Goal: Book appointment/travel/reservation

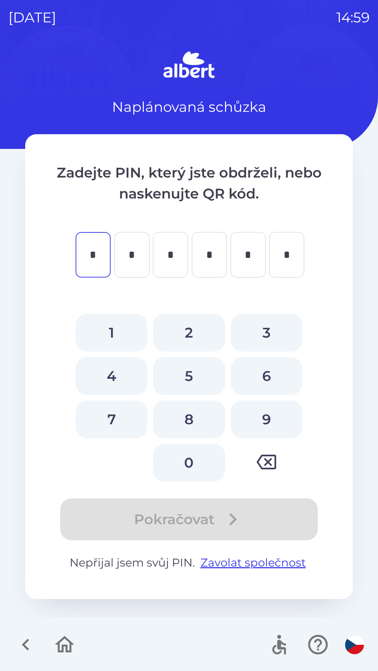
click at [22, 643] on icon "button" at bounding box center [25, 644] width 23 height 23
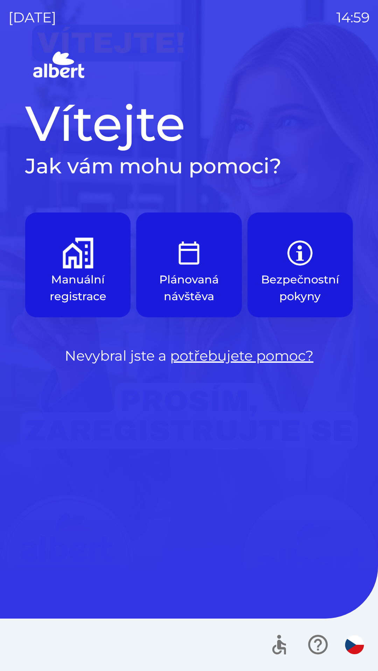
click at [70, 263] on img "button" at bounding box center [78, 253] width 31 height 31
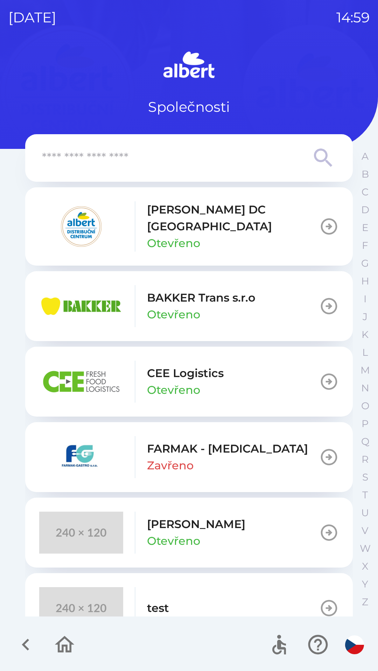
click at [213, 295] on p "BAKKER Trans s.r.o" at bounding box center [201, 297] width 108 height 17
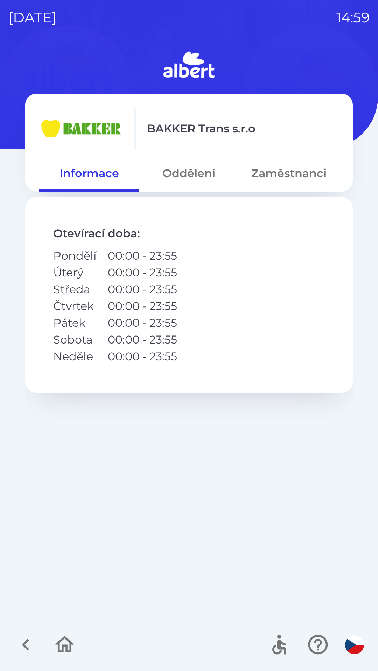
click at [286, 177] on button "Zaměstnanci" at bounding box center [289, 173] width 100 height 25
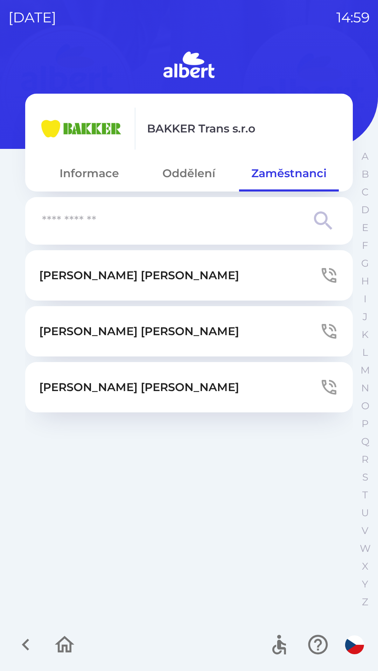
click at [263, 329] on button "[PERSON_NAME]" at bounding box center [188, 331] width 327 height 50
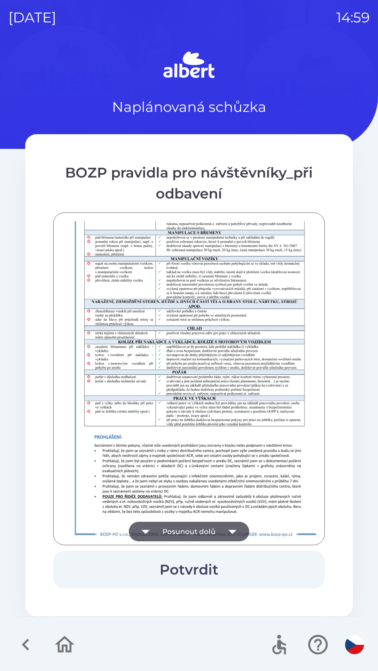
scroll to position [491, 0]
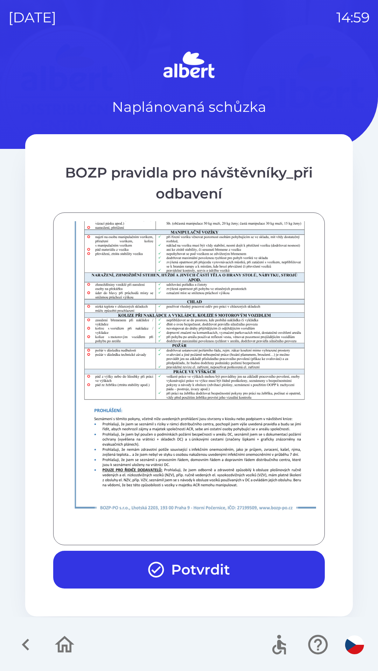
click at [198, 571] on button "Potvrdit" at bounding box center [188, 570] width 271 height 38
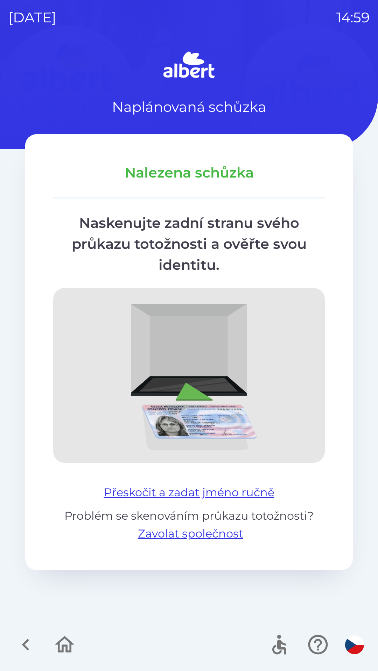
click at [192, 493] on button "Přeskočit a zadat jméno ručně" at bounding box center [189, 492] width 176 height 17
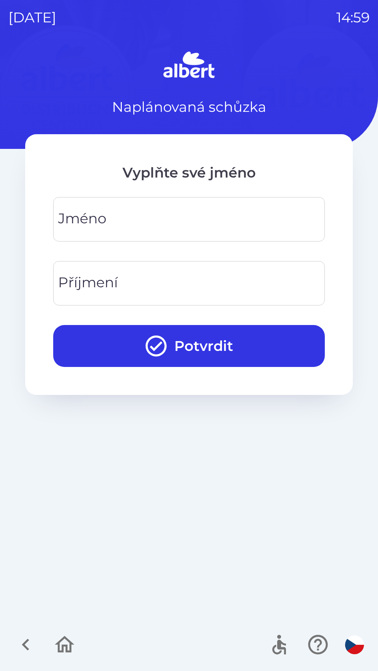
click at [122, 213] on input "Jméno" at bounding box center [189, 220] width 255 height 28
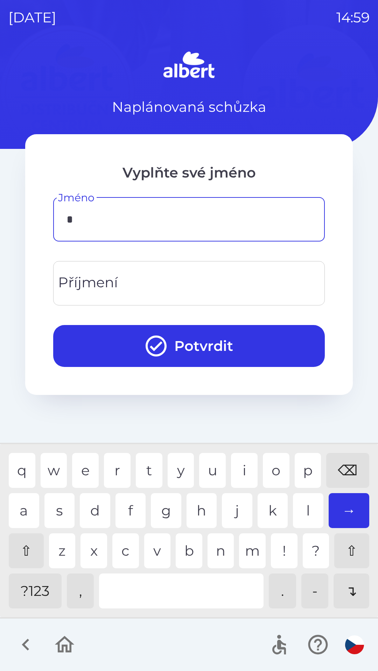
click at [255, 549] on div "m" at bounding box center [252, 550] width 27 height 35
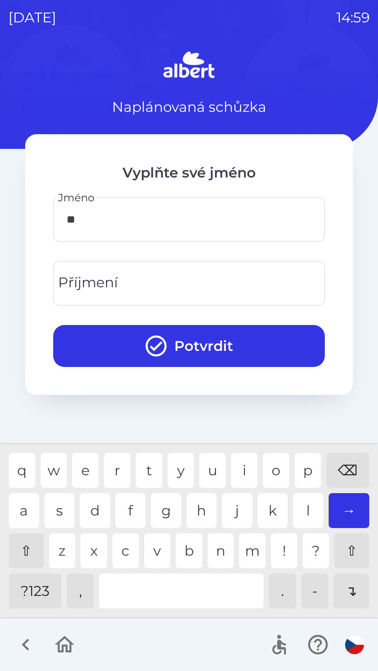
click at [34, 511] on div "a" at bounding box center [24, 510] width 30 height 35
click at [114, 469] on div "r" at bounding box center [117, 470] width 27 height 35
click at [89, 473] on div "e" at bounding box center [85, 470] width 27 height 35
type input "*****"
click at [86, 280] on div "Příjmení Příjmení" at bounding box center [188, 283] width 271 height 44
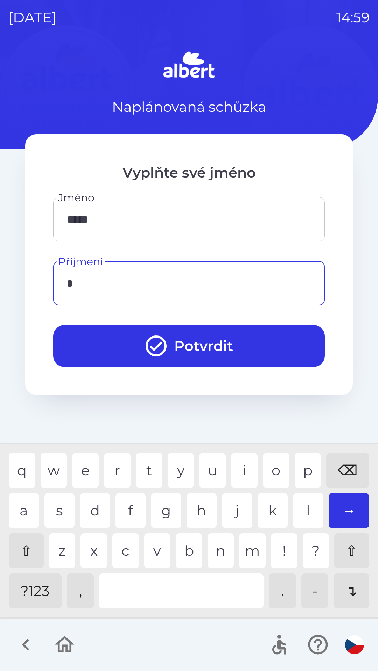
click at [26, 507] on div "a" at bounding box center [24, 510] width 30 height 35
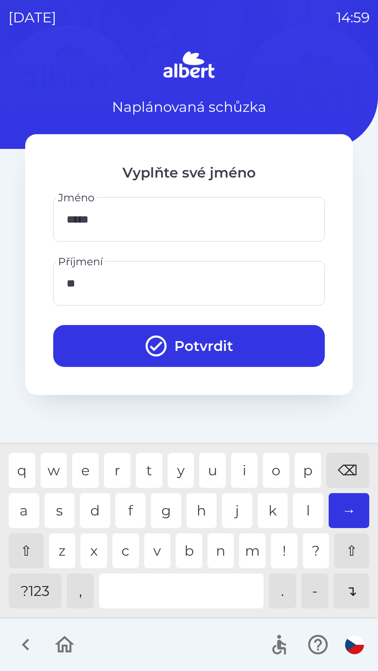
click at [218, 543] on div "n" at bounding box center [220, 550] width 27 height 35
click at [143, 468] on div "t" at bounding box center [149, 470] width 27 height 35
type input "*****"
click at [151, 355] on icon "submit" at bounding box center [155, 346] width 25 height 25
